Goal: Task Accomplishment & Management: Manage account settings

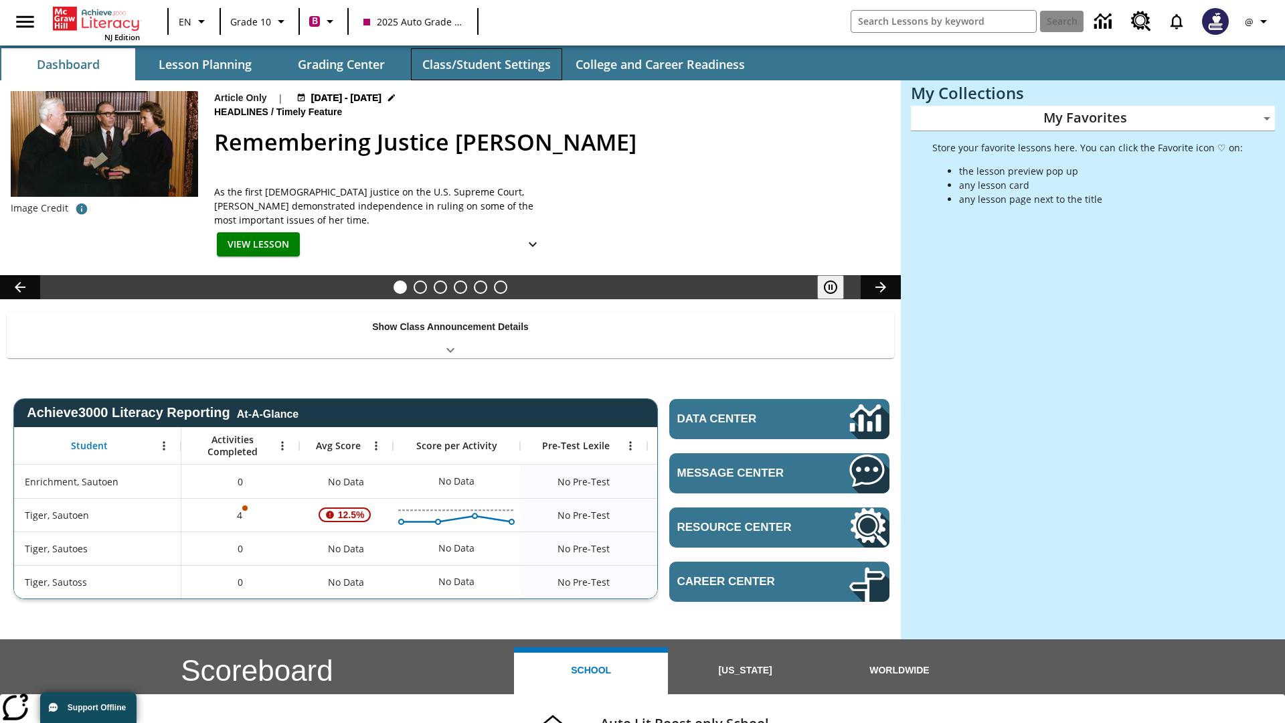
click at [486, 64] on button "Class/Student Settings" at bounding box center [486, 64] width 151 height 32
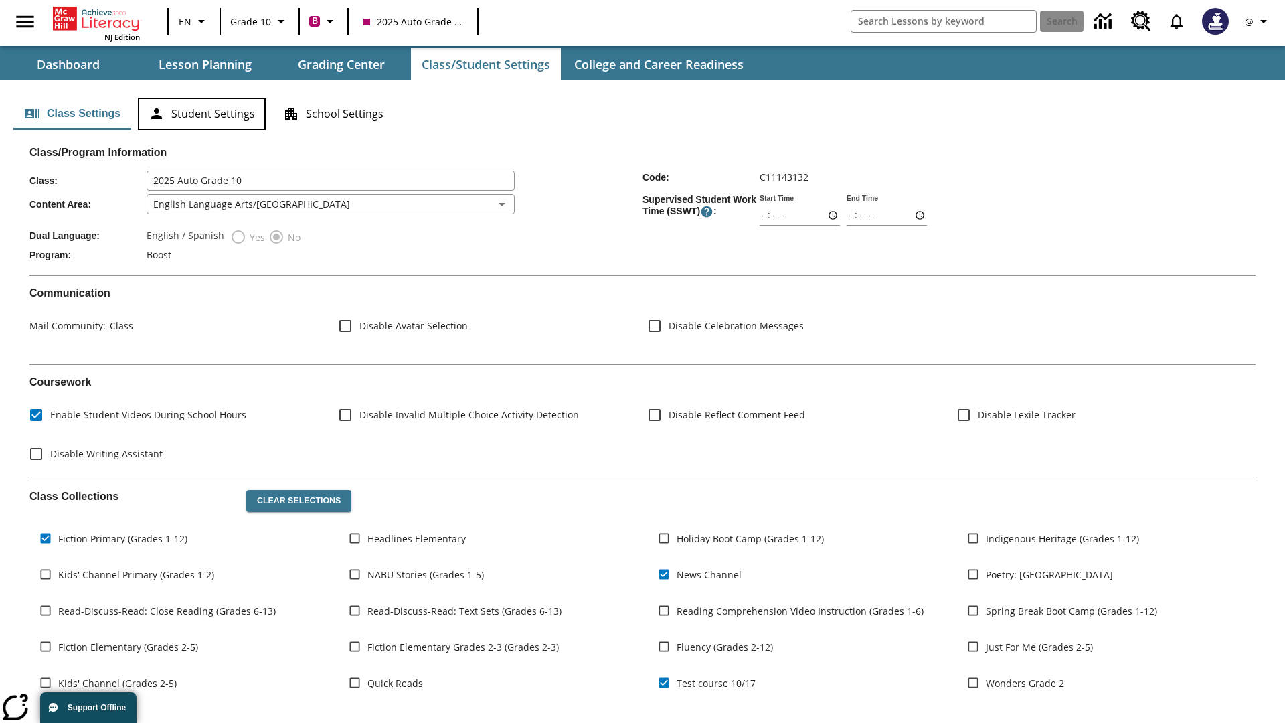
click at [202, 114] on button "Student Settings" at bounding box center [202, 114] width 128 height 32
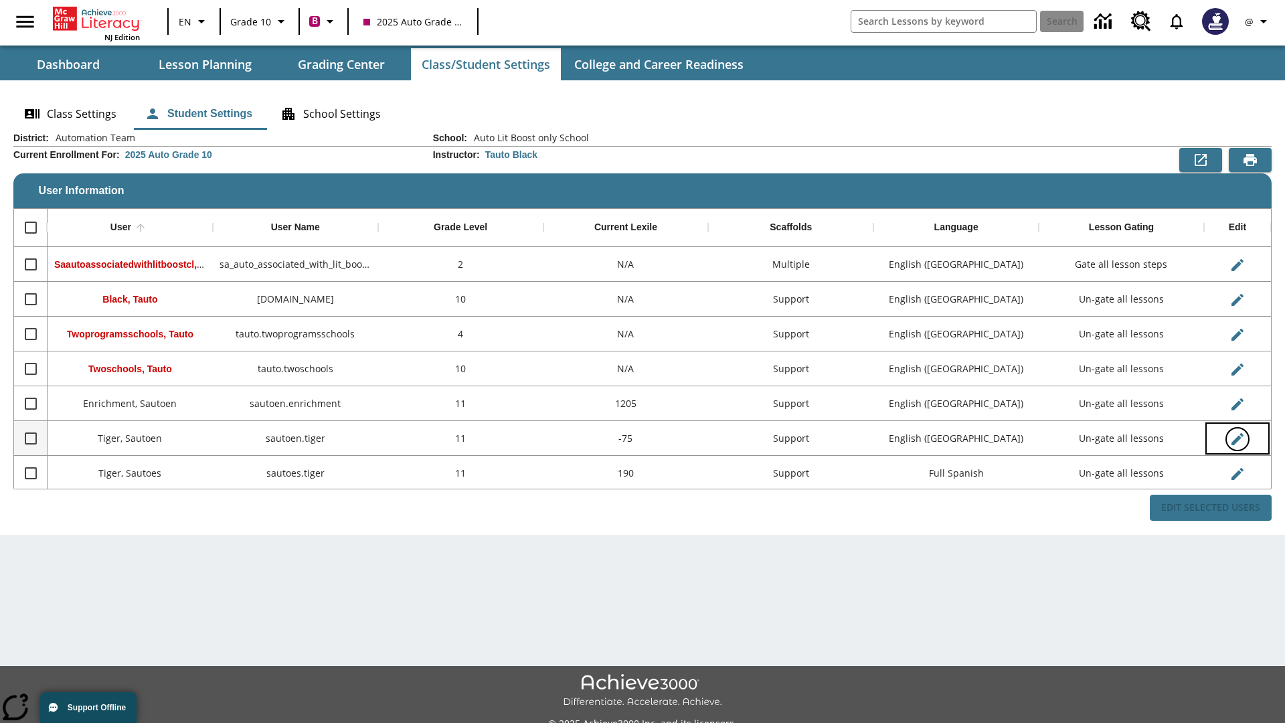
click at [1237, 439] on icon "Edit User" at bounding box center [1238, 439] width 12 height 12
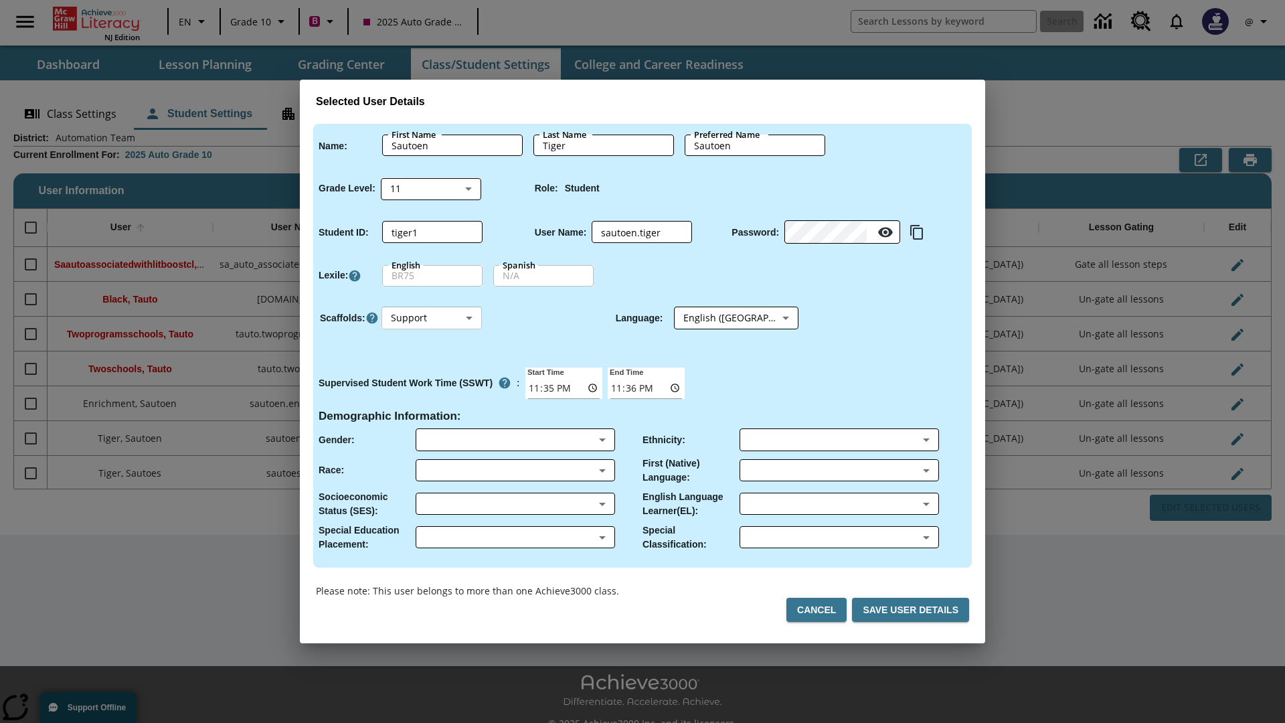
click at [432, 318] on body "Skip to main content NJ Edition EN Grade 10 B 2025 Auto Grade 10 Search 0 @ Das…" at bounding box center [642, 376] width 1285 height 753
click at [432, 368] on li "Support" at bounding box center [432, 368] width 100 height 22
click at [724, 318] on body "Skip to main content NJ Edition EN Grade 10 B 2025 Auto Grade 10 Search 0 @ Das…" at bounding box center [642, 376] width 1285 height 753
click at [432, 318] on body "Skip to main content NJ Edition EN Grade 10 B 2025 Auto Grade 10 Search 0 @ Das…" at bounding box center [642, 376] width 1285 height 753
click at [432, 390] on li "Enrichment" at bounding box center [432, 390] width 100 height 22
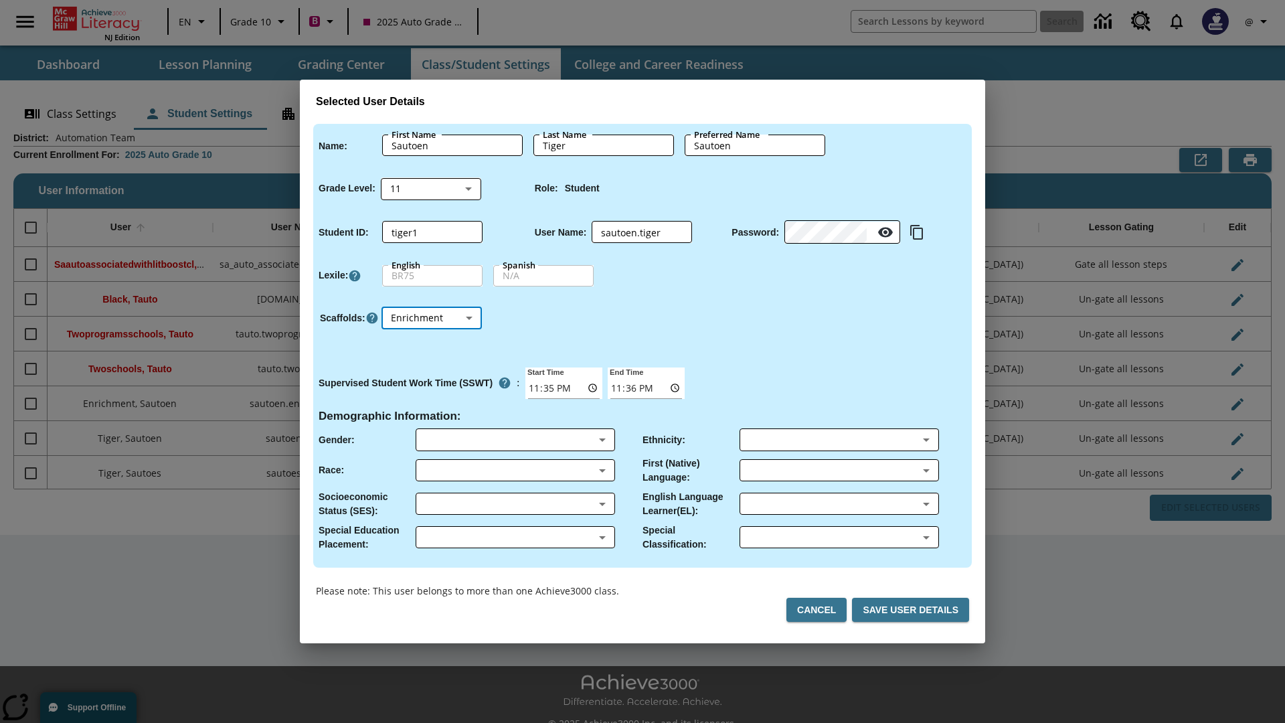
click at [432, 318] on body "Skip to main content NJ Edition EN Grade 10 B 2025 Auto Grade 10 Search 0 @ Das…" at bounding box center [642, 376] width 1285 height 753
click at [432, 345] on li "Standard" at bounding box center [432, 346] width 100 height 22
click at [432, 318] on body "Skip to main content NJ Edition EN Grade 10 B 2025 Auto Grade 10 Search 0 @ Das…" at bounding box center [642, 376] width 1285 height 753
type input "M"
click at [548, 338] on input "Enrichment" at bounding box center [547, 338] width 25 height 25
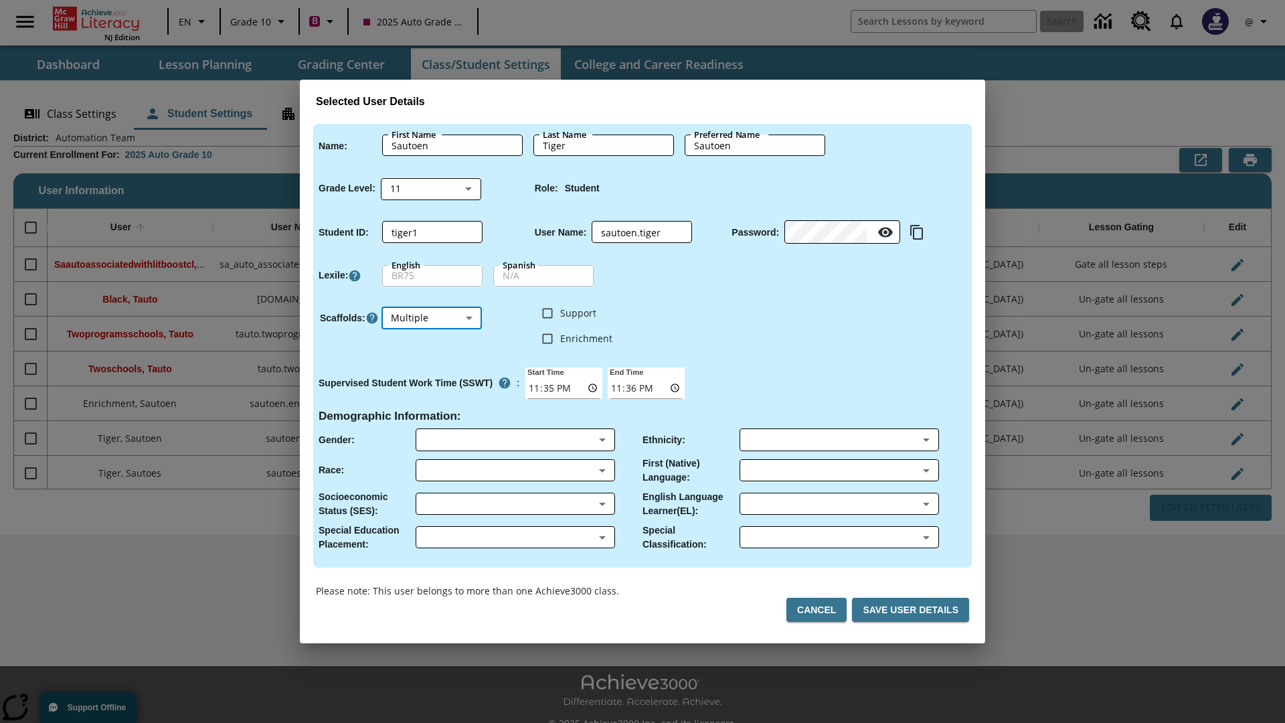
checkbox input "true"
click at [548, 313] on input "Support" at bounding box center [547, 313] width 25 height 25
checkbox input "true"
